Goal: Task Accomplishment & Management: Manage account settings

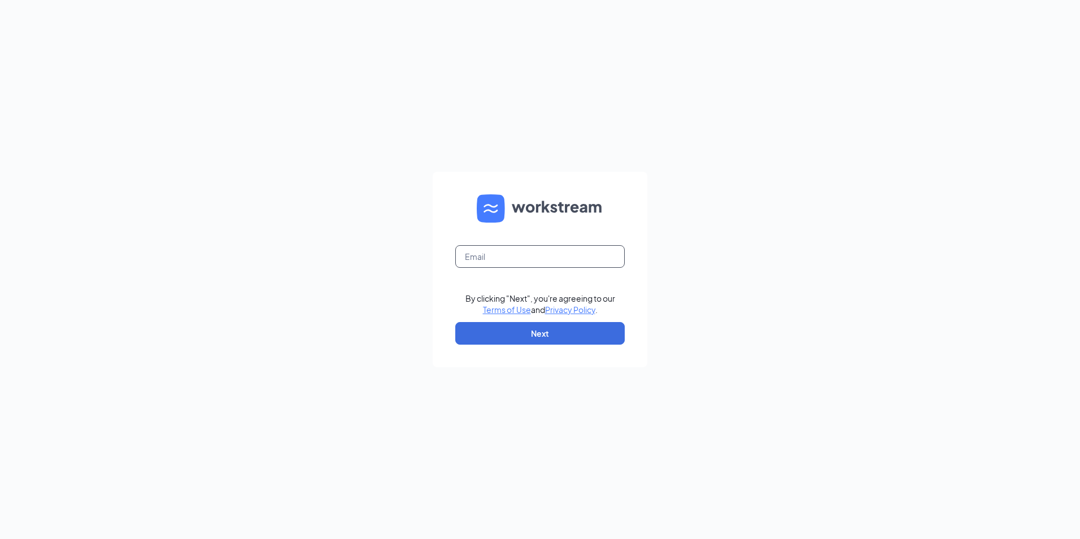
click at [548, 256] on input "text" at bounding box center [539, 256] width 169 height 23
type input "D"
type input "[EMAIL_ADDRESS][DOMAIN_NAME]"
click at [536, 333] on button "Next" at bounding box center [539, 333] width 169 height 23
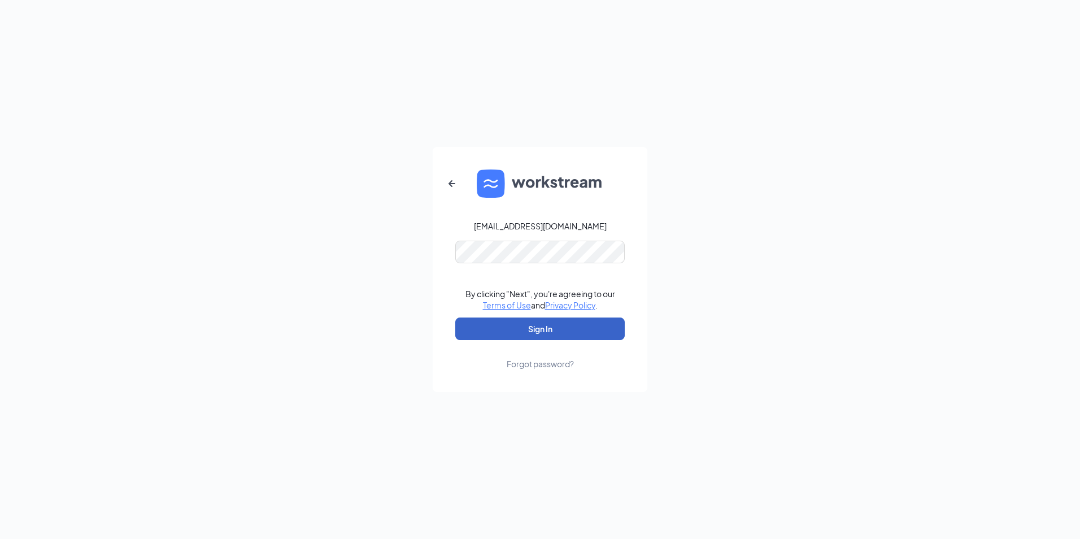
click at [538, 331] on button "Sign In" at bounding box center [539, 328] width 169 height 23
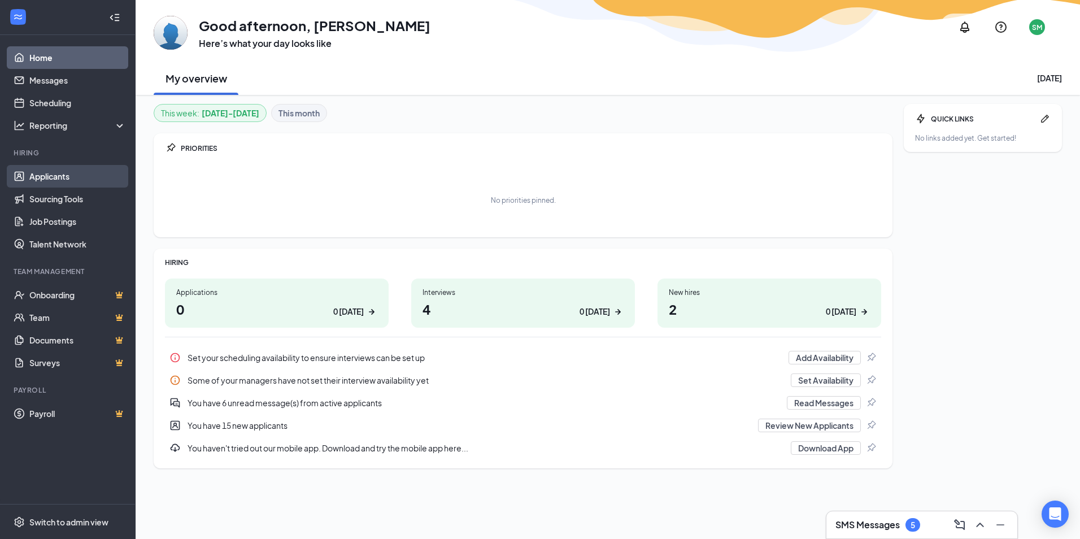
click at [61, 173] on link "Applicants" at bounding box center [77, 176] width 97 height 23
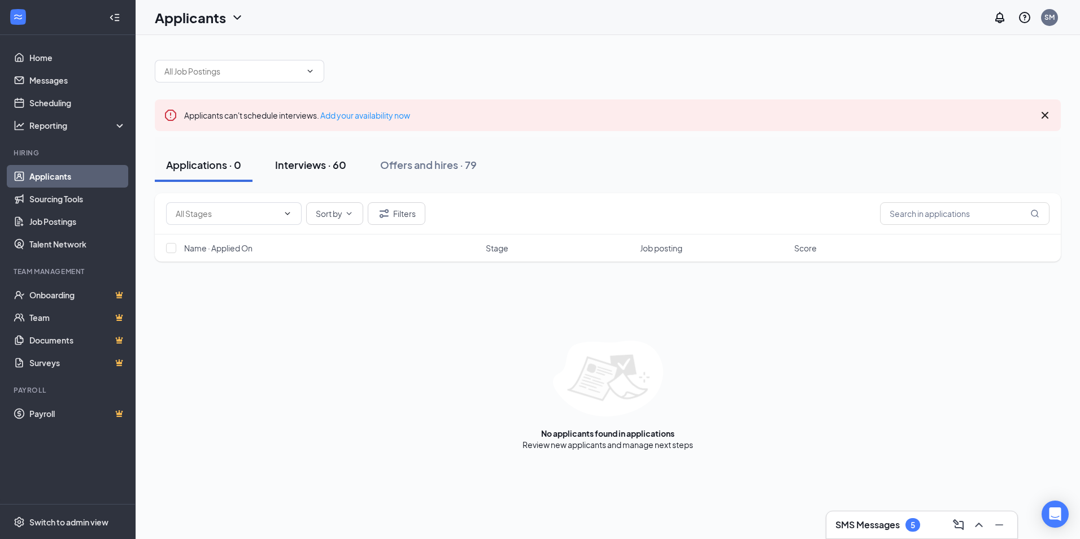
click at [320, 167] on div "Interviews · 60" at bounding box center [310, 165] width 71 height 14
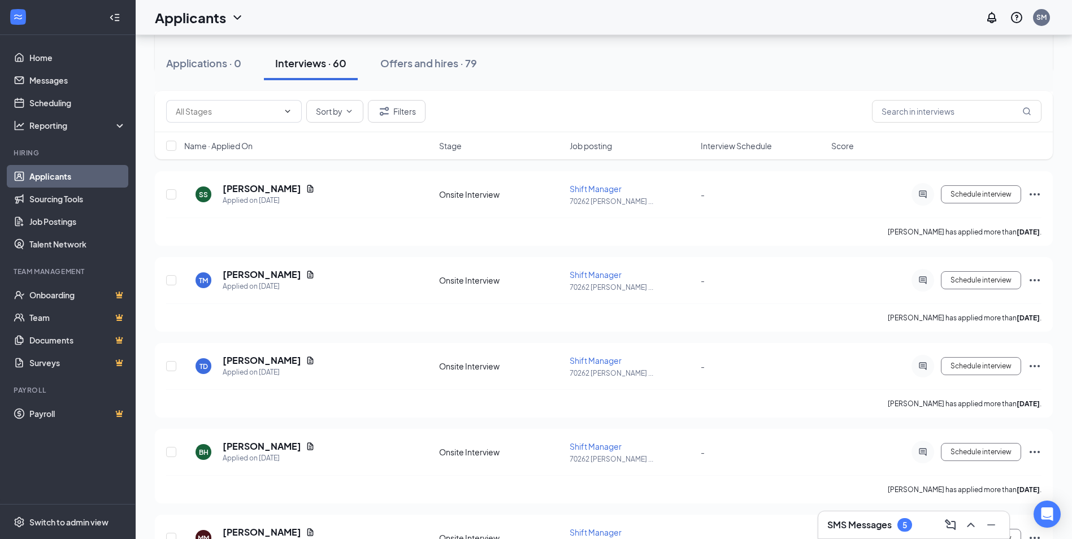
scroll to position [1582, 0]
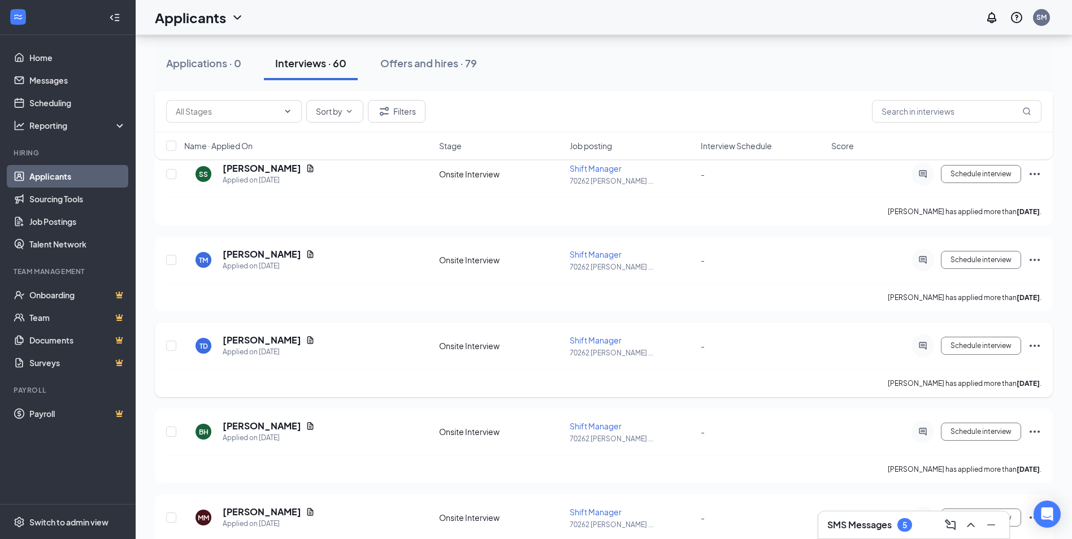
click at [1036, 342] on icon "Ellipses" at bounding box center [1035, 346] width 14 height 14
click at [973, 371] on p "[PERSON_NAME] as hired" at bounding box center [982, 369] width 97 height 11
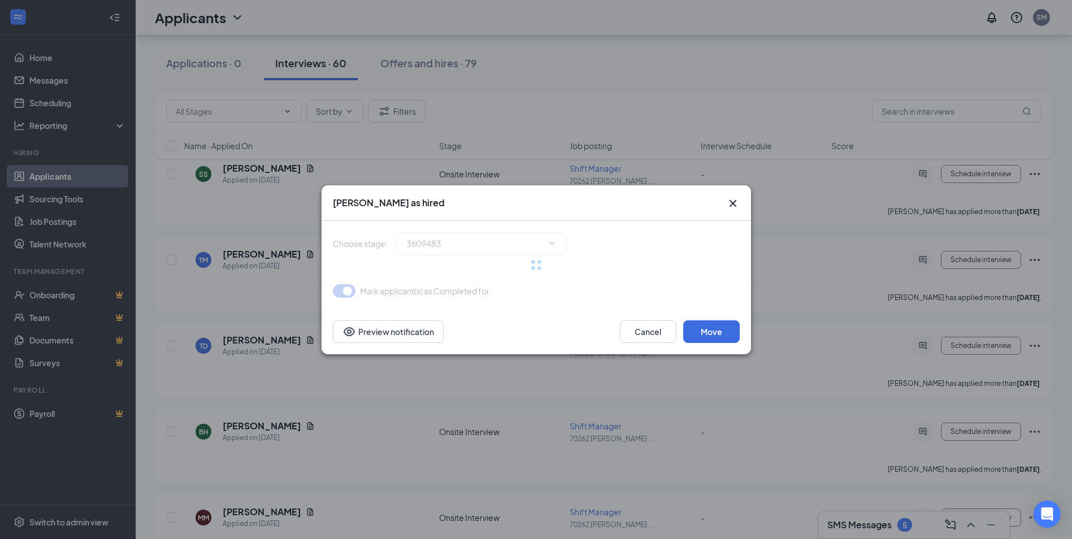
type input "Hiring Complete (final stage)"
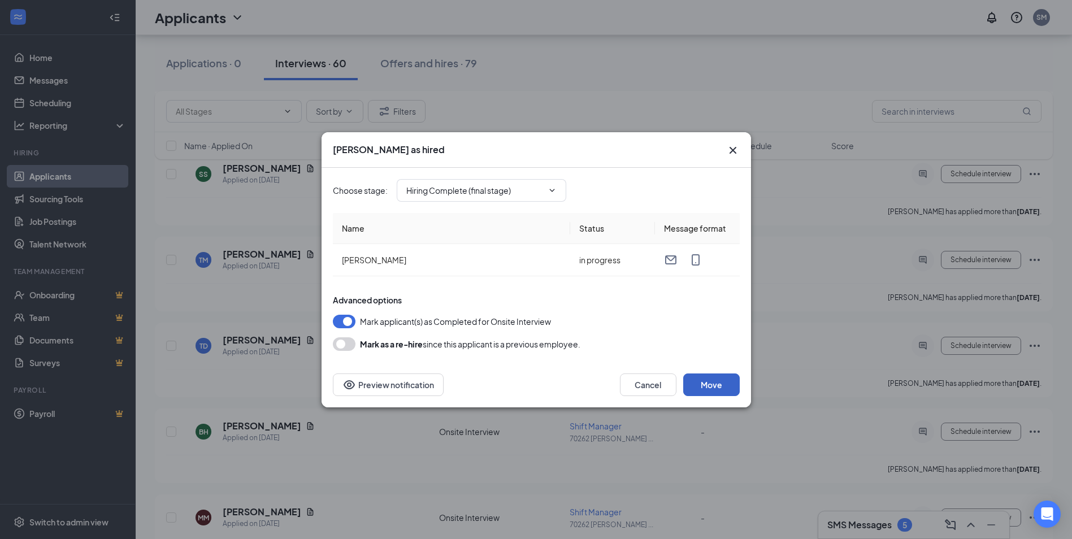
click at [719, 380] on button "Move" at bounding box center [711, 384] width 56 height 23
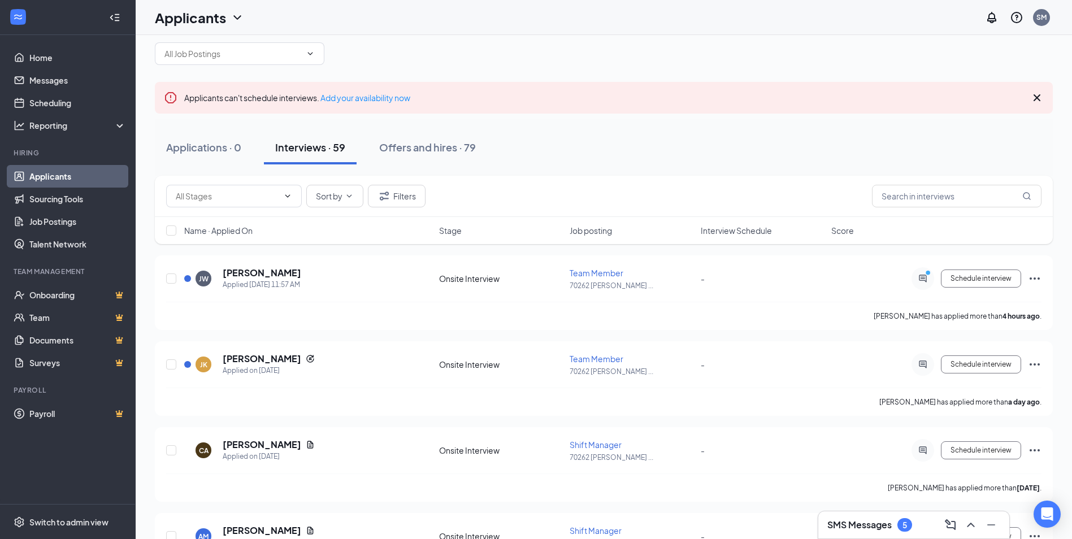
scroll to position [0, 0]
